Goal: Task Accomplishment & Management: Complete application form

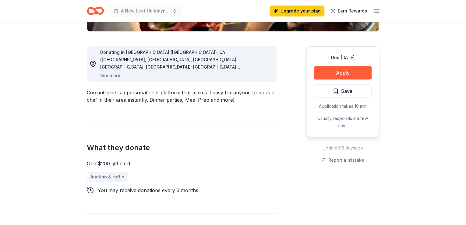
scroll to position [146, 0]
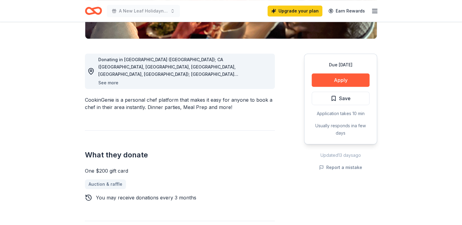
click at [110, 82] on button "See more" at bounding box center [108, 82] width 20 height 7
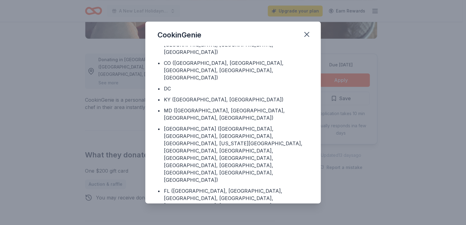
scroll to position [0, 0]
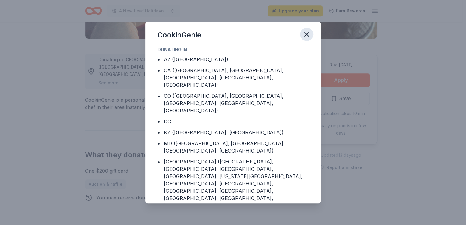
click at [305, 32] on icon "button" at bounding box center [306, 34] width 9 height 9
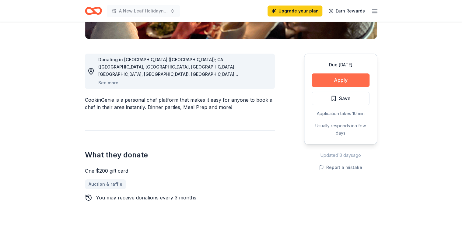
click at [346, 78] on button "Apply" at bounding box center [341, 79] width 58 height 13
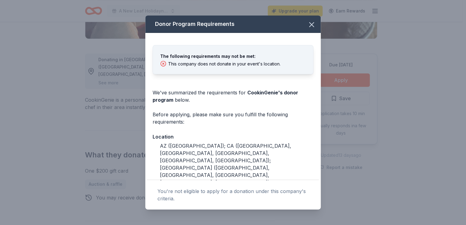
click at [453, 51] on div "Donor Program Requirements The following requirements may not be met: This comp…" at bounding box center [233, 112] width 466 height 225
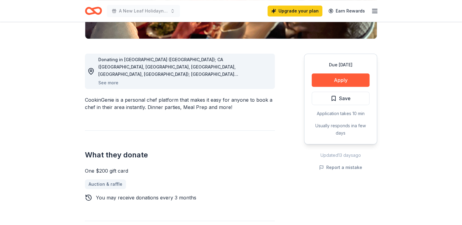
click at [372, 13] on icon "button" at bounding box center [374, 10] width 7 height 7
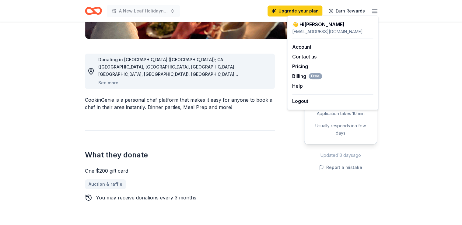
click at [222, 100] on div "CookinGenie is a personal chef platform that makes it easy for anyone to book a…" at bounding box center [180, 103] width 190 height 15
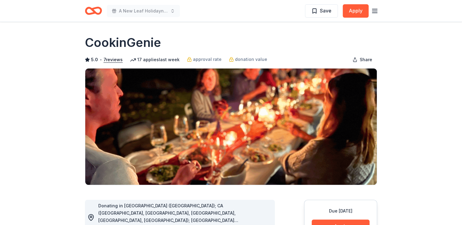
click at [94, 12] on icon "Home" at bounding box center [96, 11] width 9 height 6
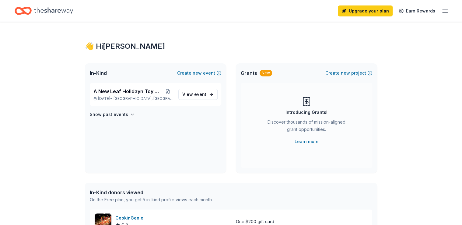
click at [447, 9] on line "button" at bounding box center [445, 9] width 5 height 0
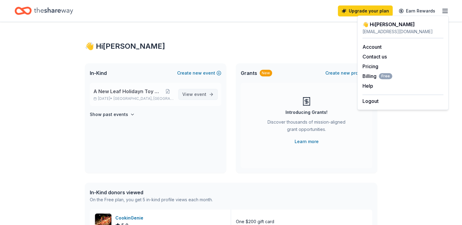
click at [196, 100] on link "View event" at bounding box center [197, 94] width 39 height 11
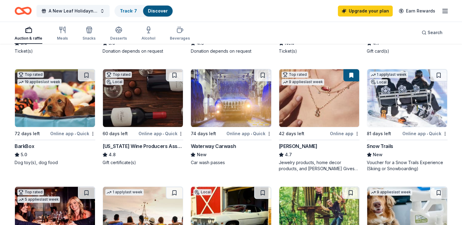
scroll to position [171, 0]
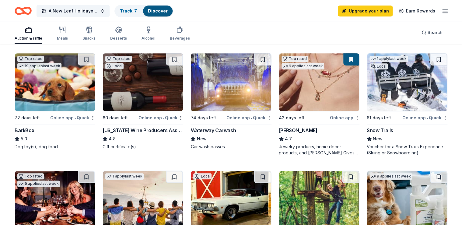
click at [346, 116] on div "Online app" at bounding box center [345, 118] width 30 height 8
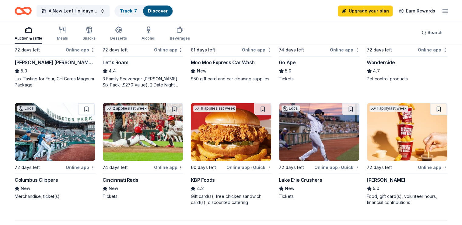
scroll to position [365, 0]
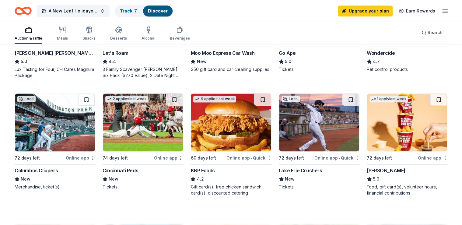
click at [137, 135] on img at bounding box center [143, 123] width 80 height 58
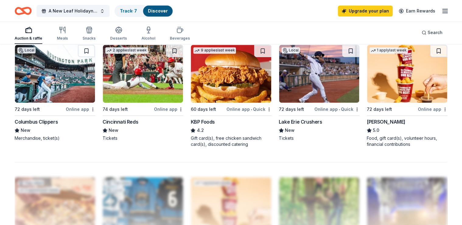
scroll to position [414, 0]
click at [409, 74] on img at bounding box center [407, 74] width 80 height 58
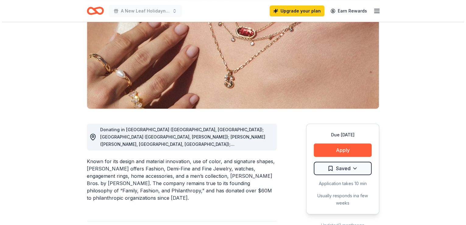
scroll to position [146, 0]
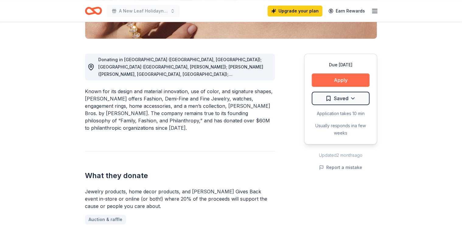
click at [347, 74] on button "Apply" at bounding box center [341, 79] width 58 height 13
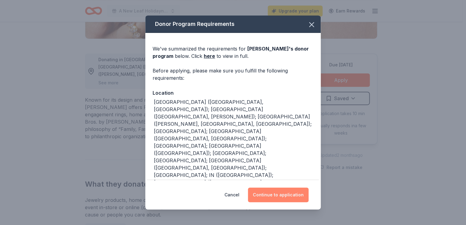
click at [269, 201] on button "Continue to application" at bounding box center [278, 195] width 61 height 15
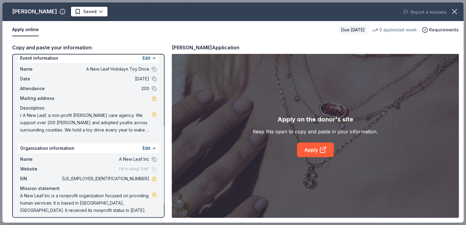
scroll to position [10, 0]
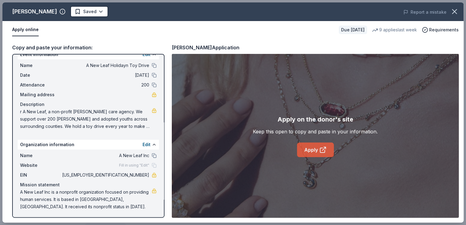
click at [310, 154] on link "Apply" at bounding box center [315, 150] width 37 height 15
click at [310, 149] on link "Apply" at bounding box center [315, 150] width 37 height 15
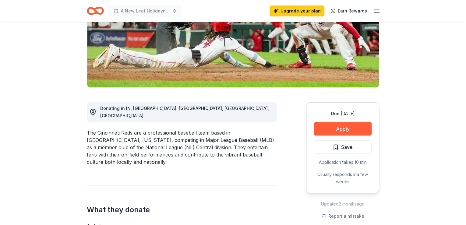
scroll to position [122, 0]
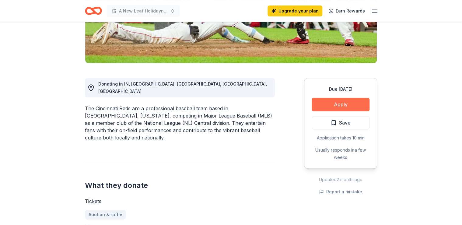
click at [352, 107] on button "Apply" at bounding box center [341, 104] width 58 height 13
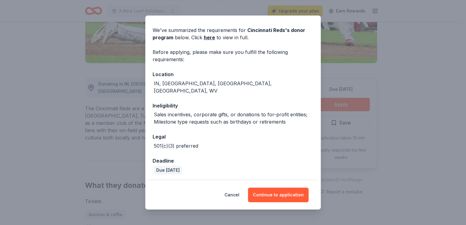
scroll to position [37, 0]
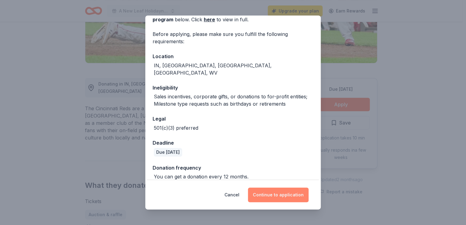
click at [269, 194] on button "Continue to application" at bounding box center [278, 195] width 61 height 15
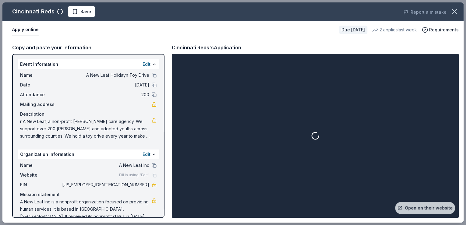
scroll to position [10, 0]
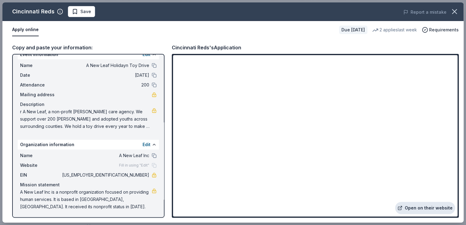
click at [430, 212] on link "Open on their website" at bounding box center [425, 208] width 60 height 12
